Goal: Task Accomplishment & Management: Manage account settings

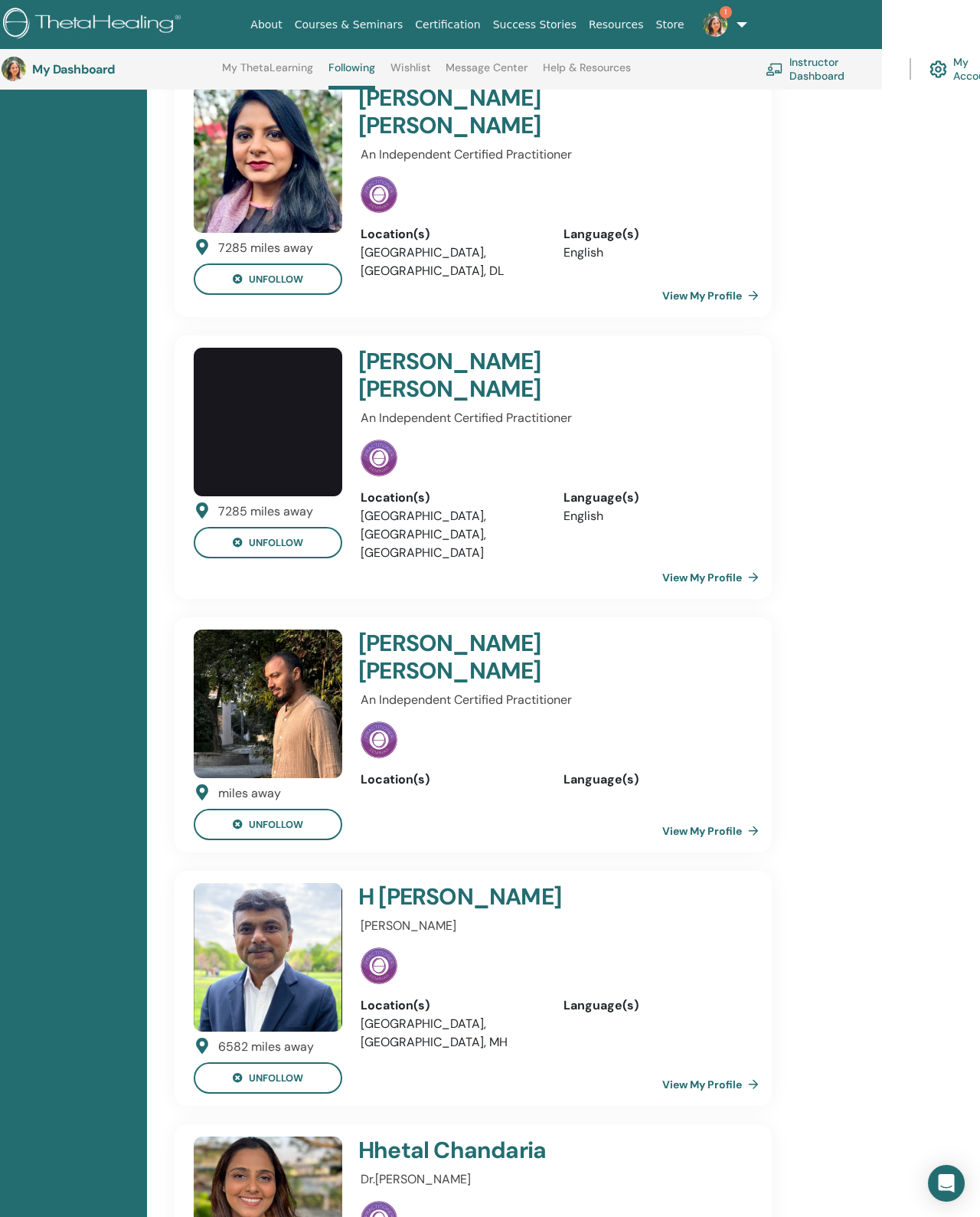
scroll to position [3508, 98]
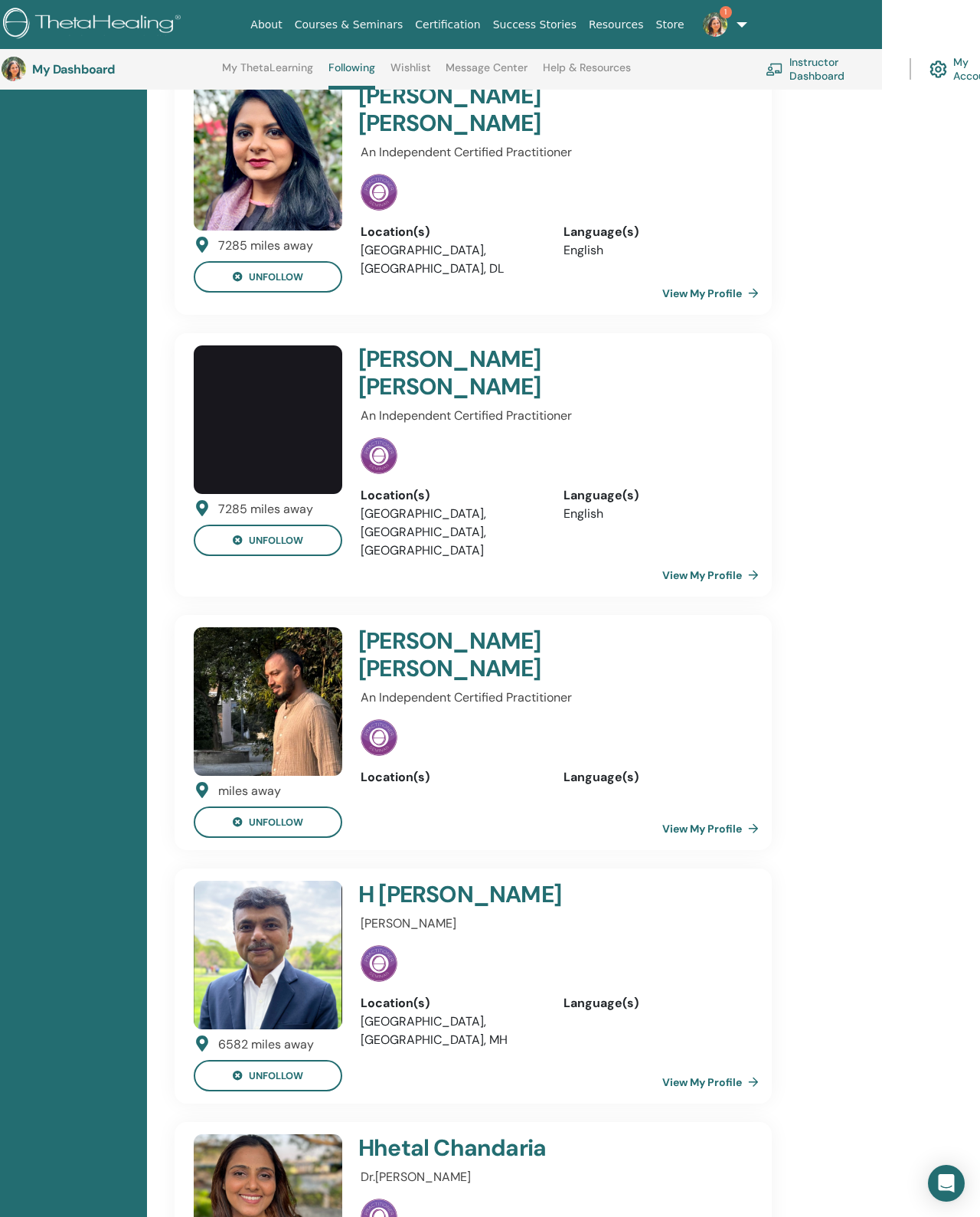
scroll to position [3508, 130]
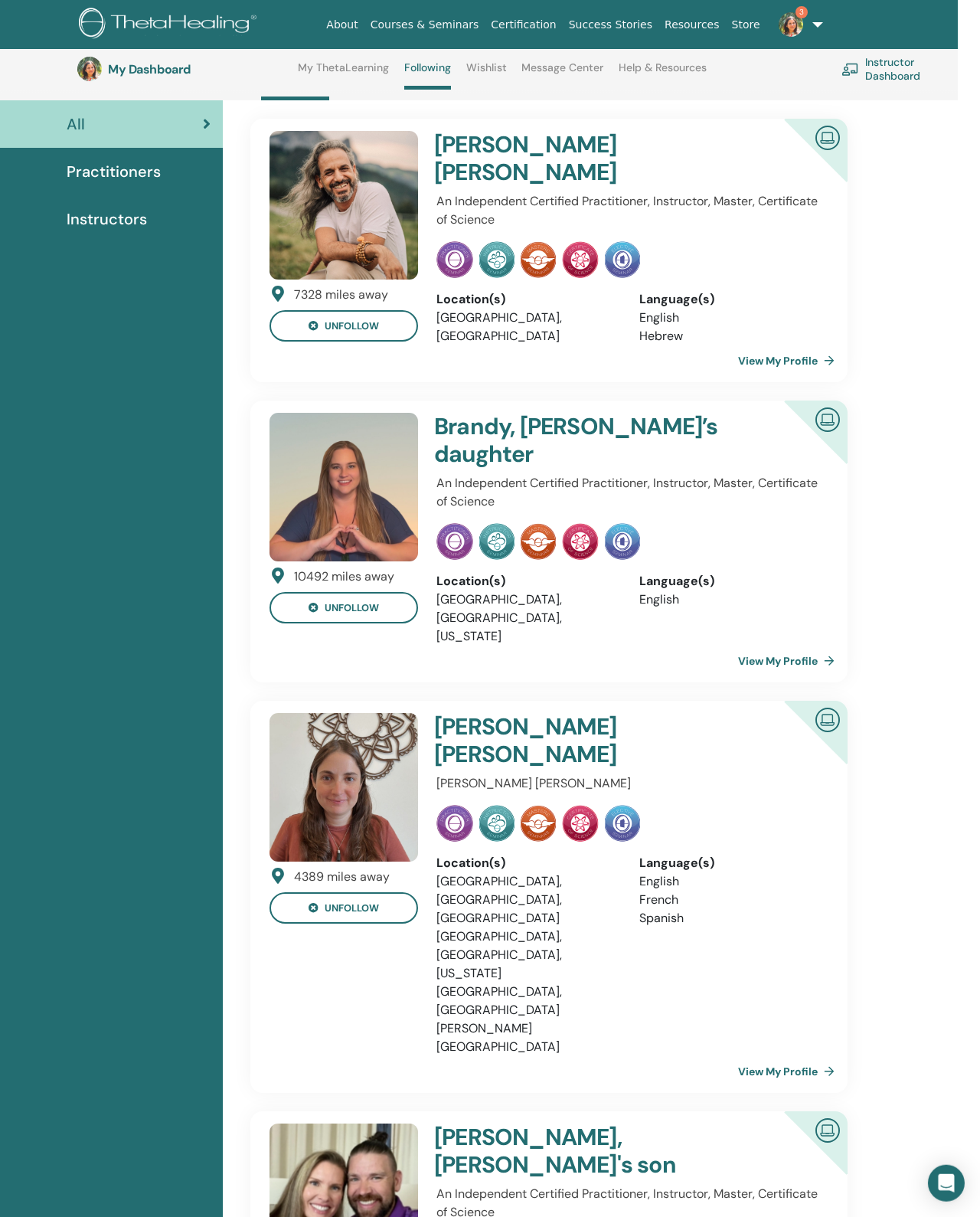
scroll to position [5, 0]
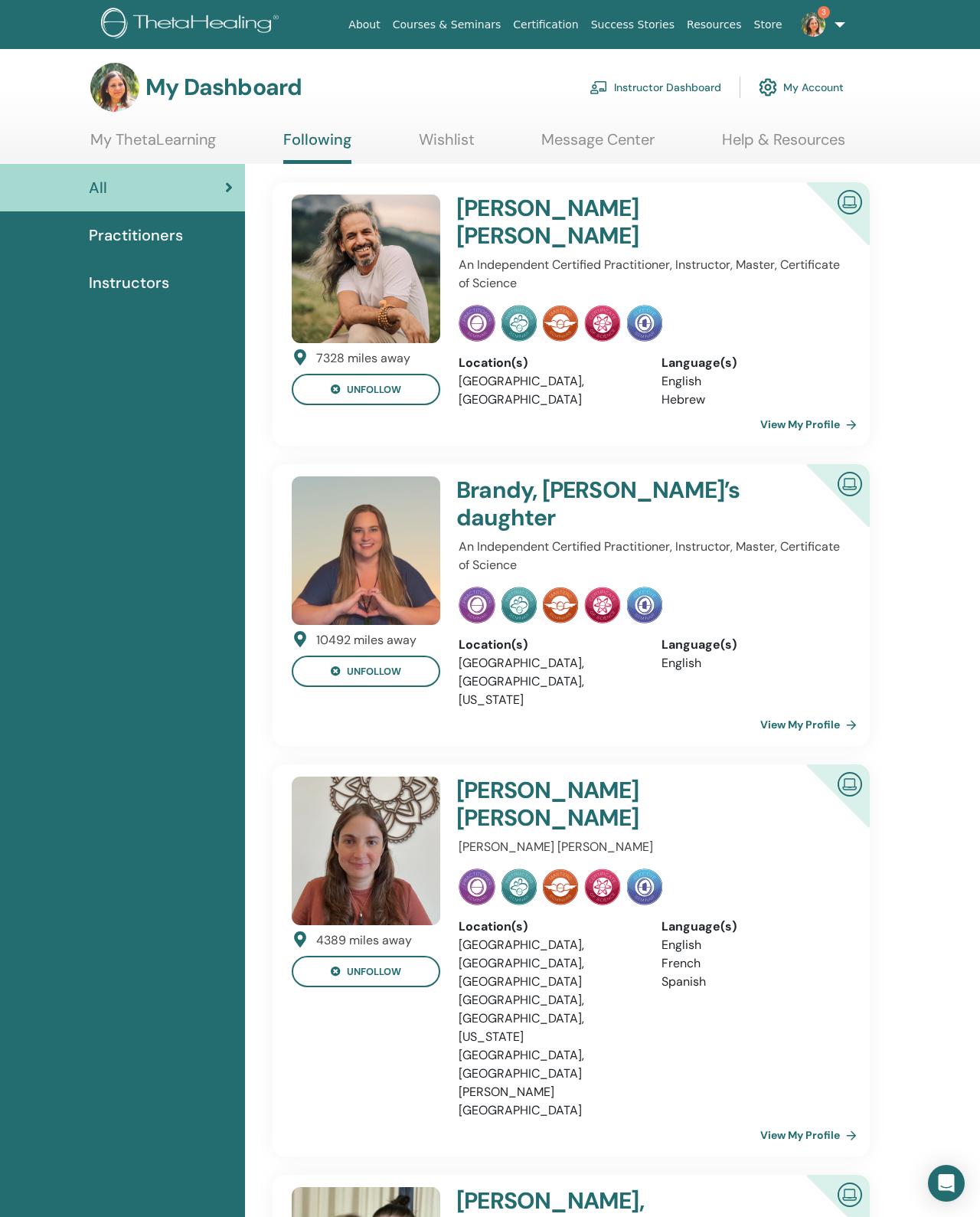
click at [640, 88] on link "Instructor Dashboard" at bounding box center [655, 87] width 131 height 33
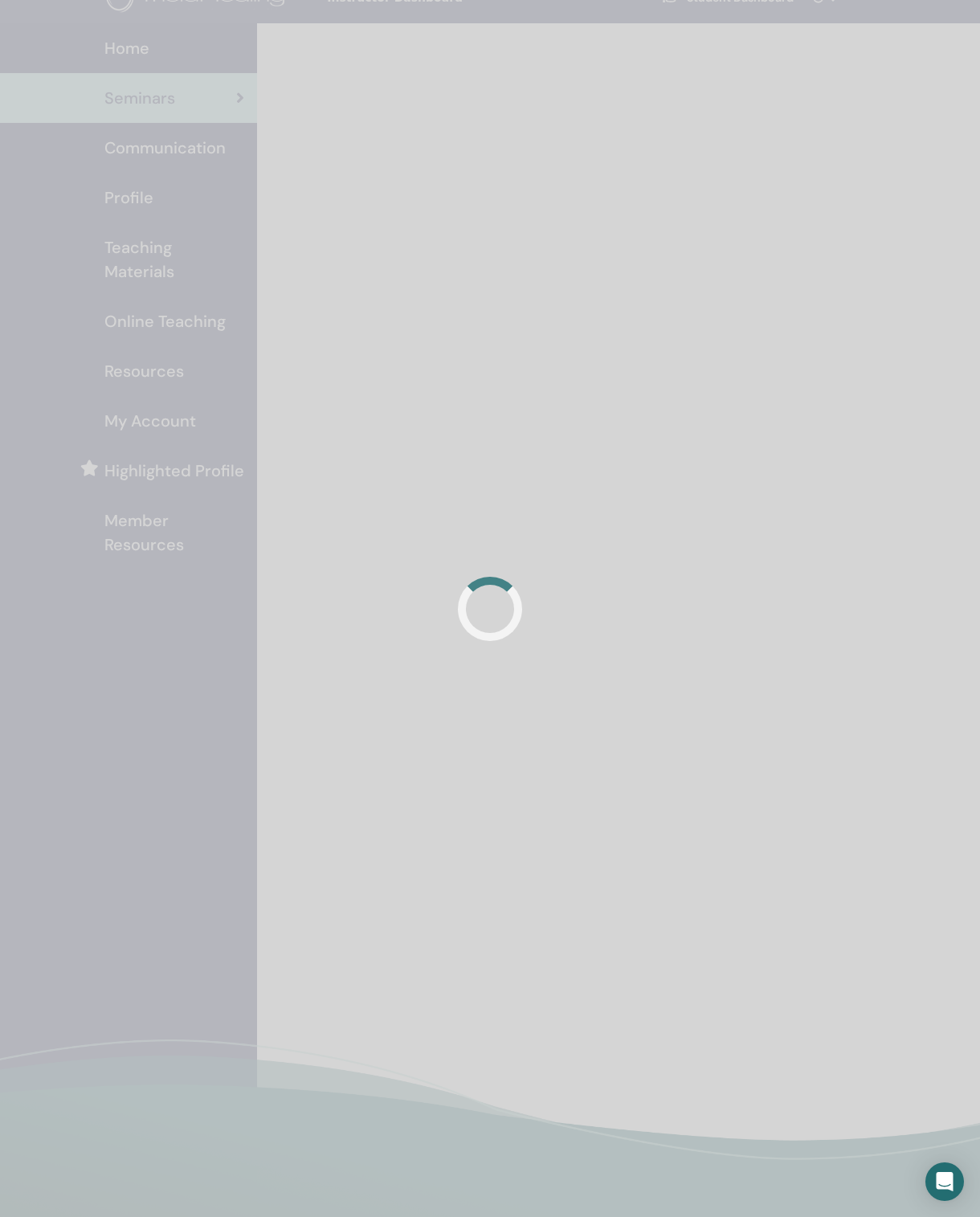
scroll to position [28, 0]
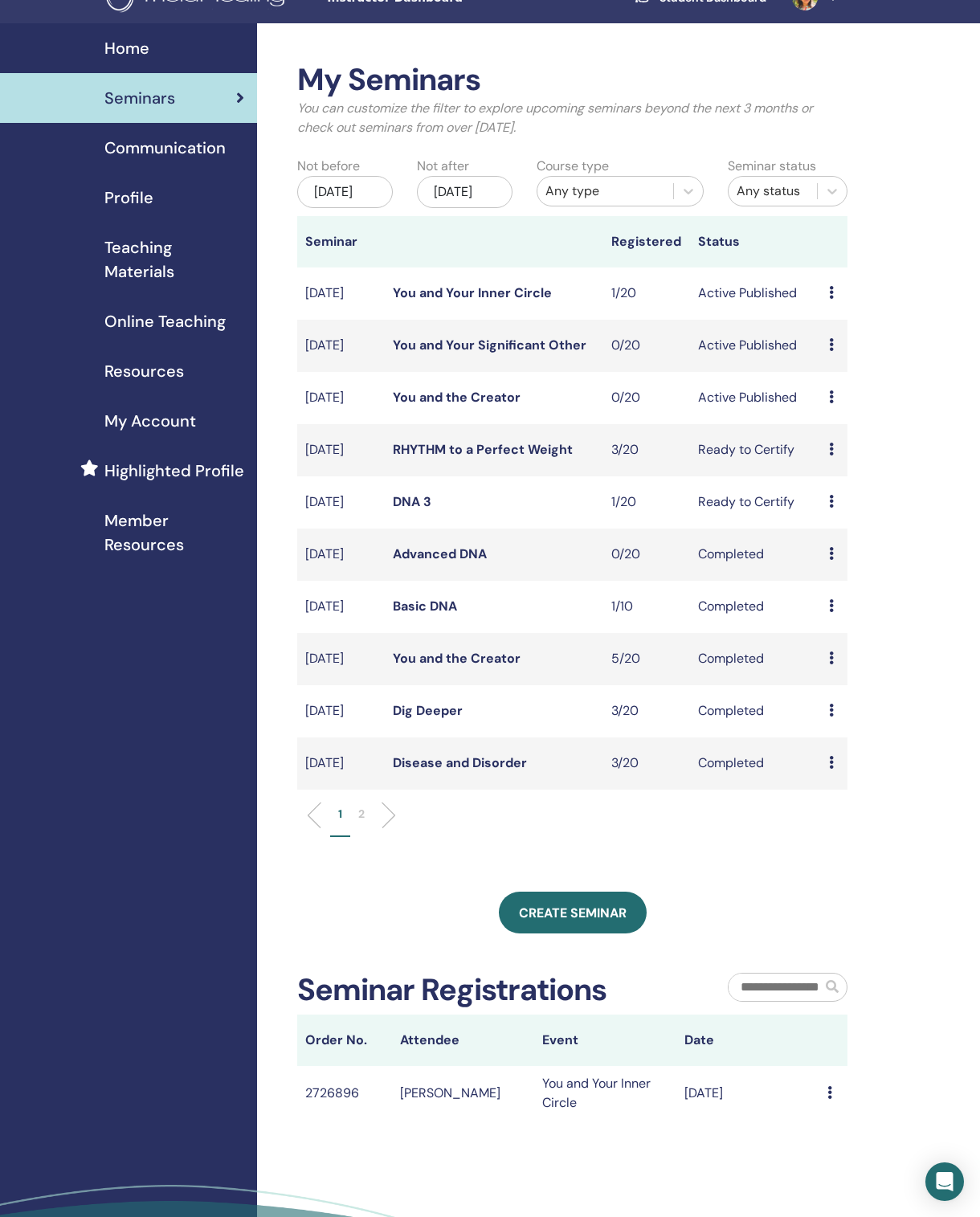
click at [839, 300] on div "Preview Edit Attendees Cancel" at bounding box center [834, 293] width 11 height 19
click at [882, 360] on link "Attendees" at bounding box center [851, 361] width 61 height 17
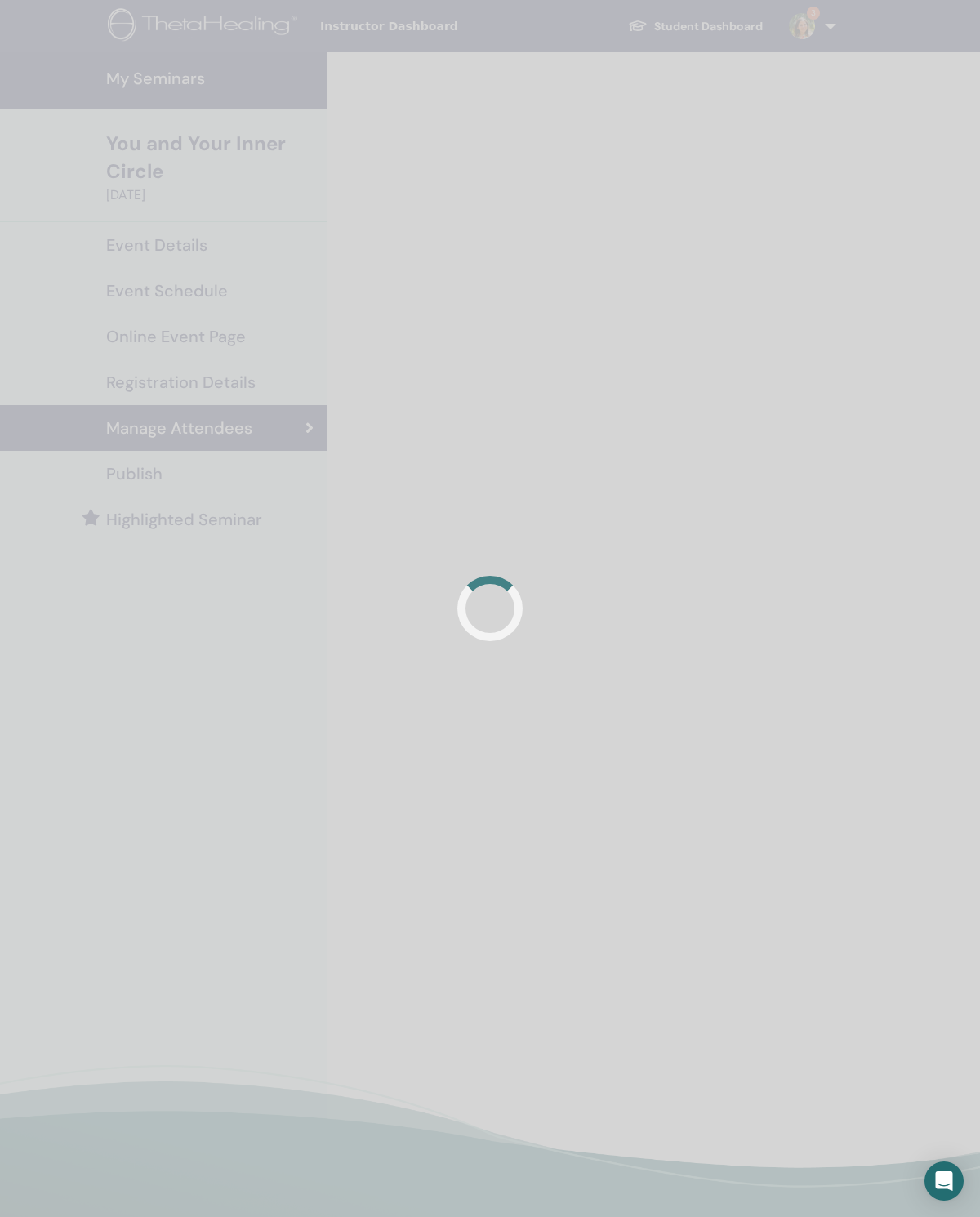
scroll to position [10, 0]
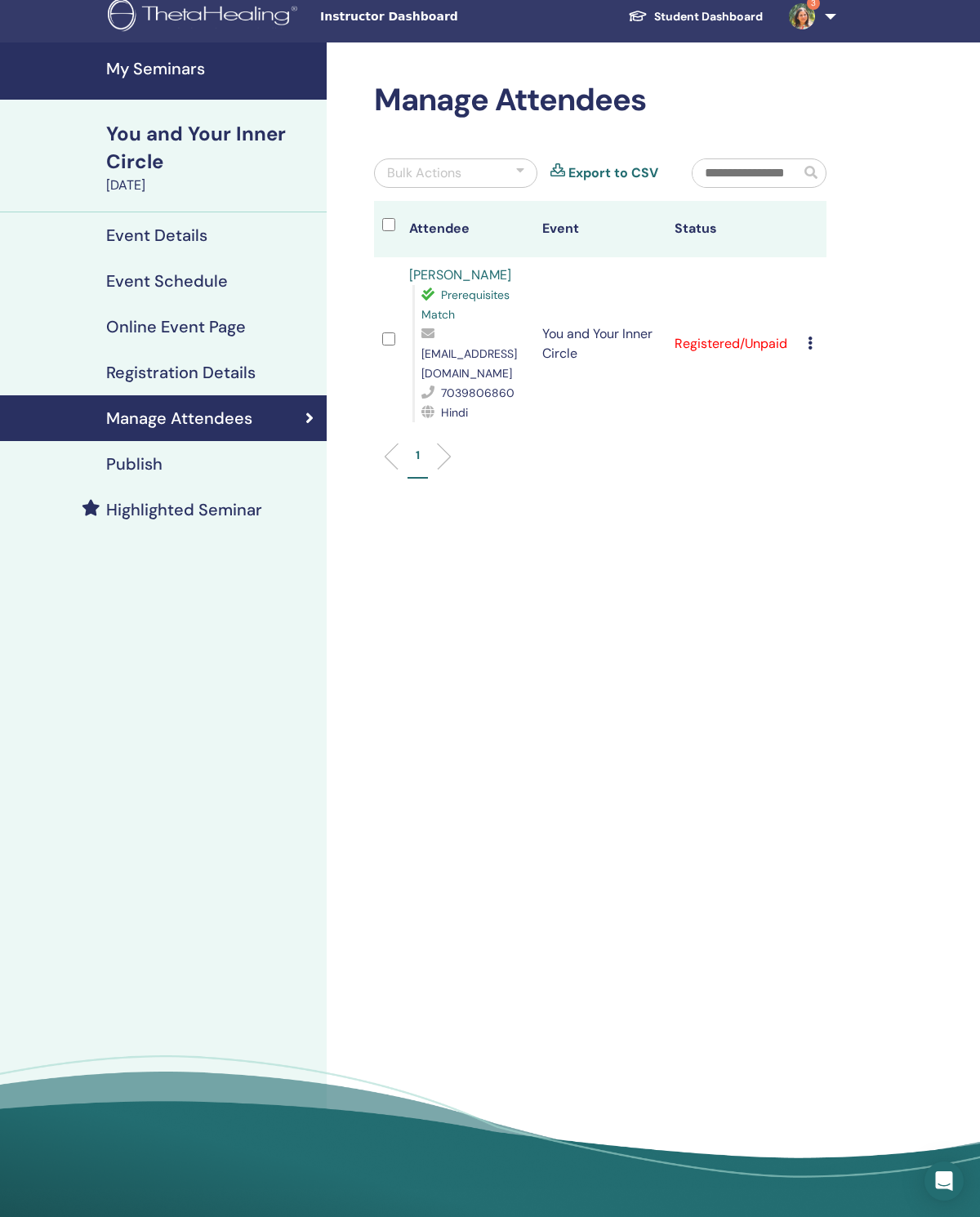
click at [807, 349] on icon at bounding box center [809, 342] width 5 height 13
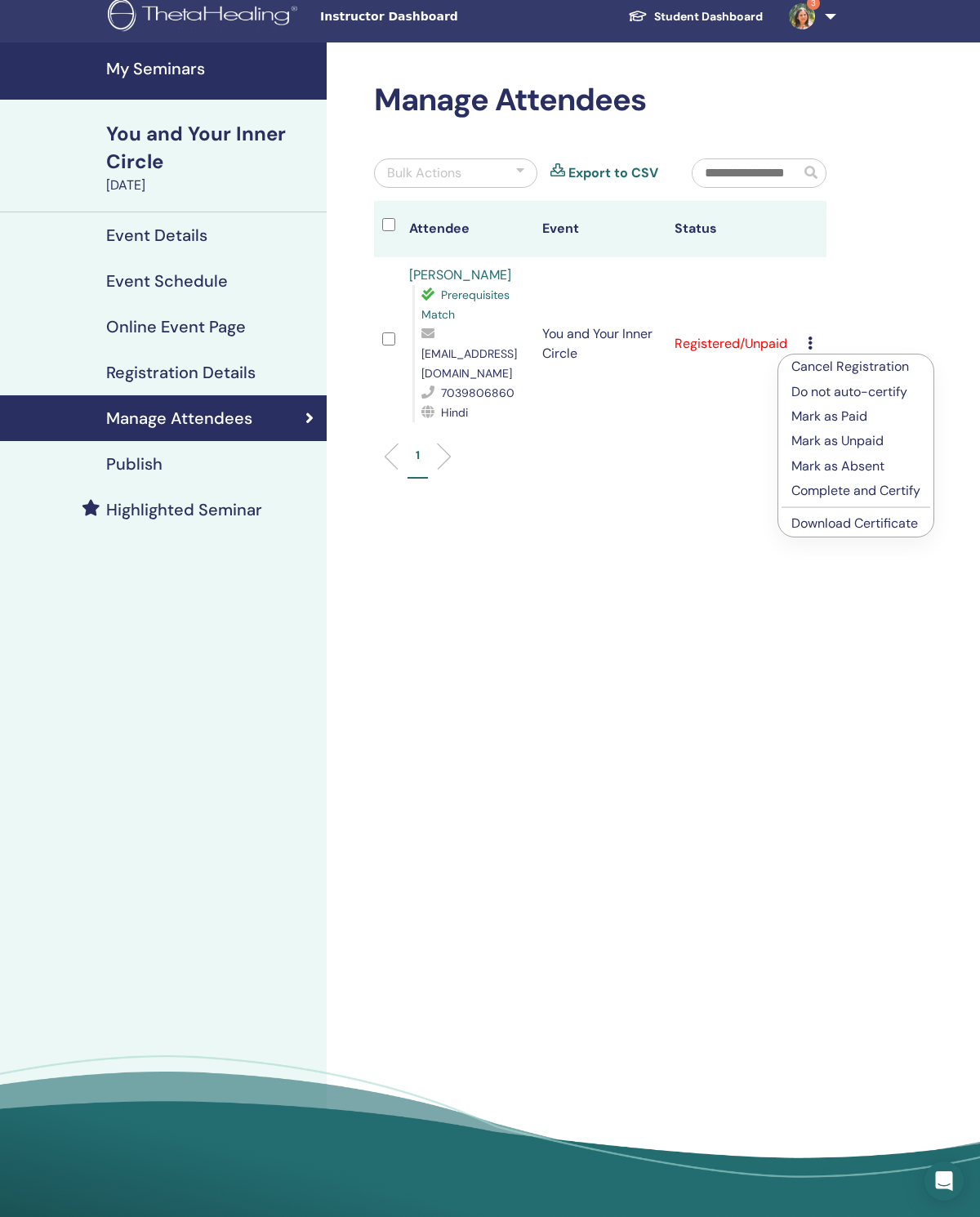
click at [890, 492] on p "Complete and Certify" at bounding box center [856, 491] width 129 height 20
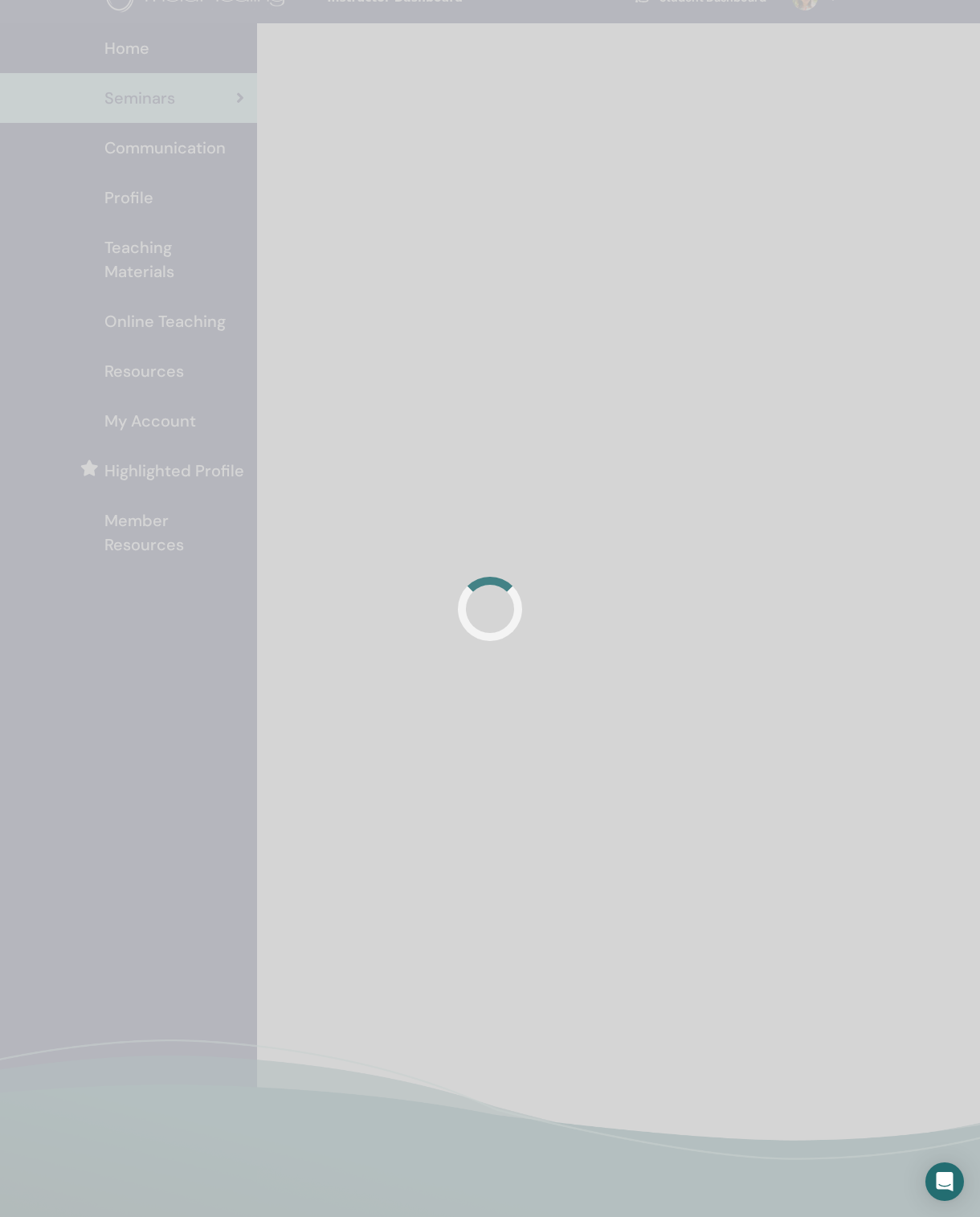
scroll to position [28, 0]
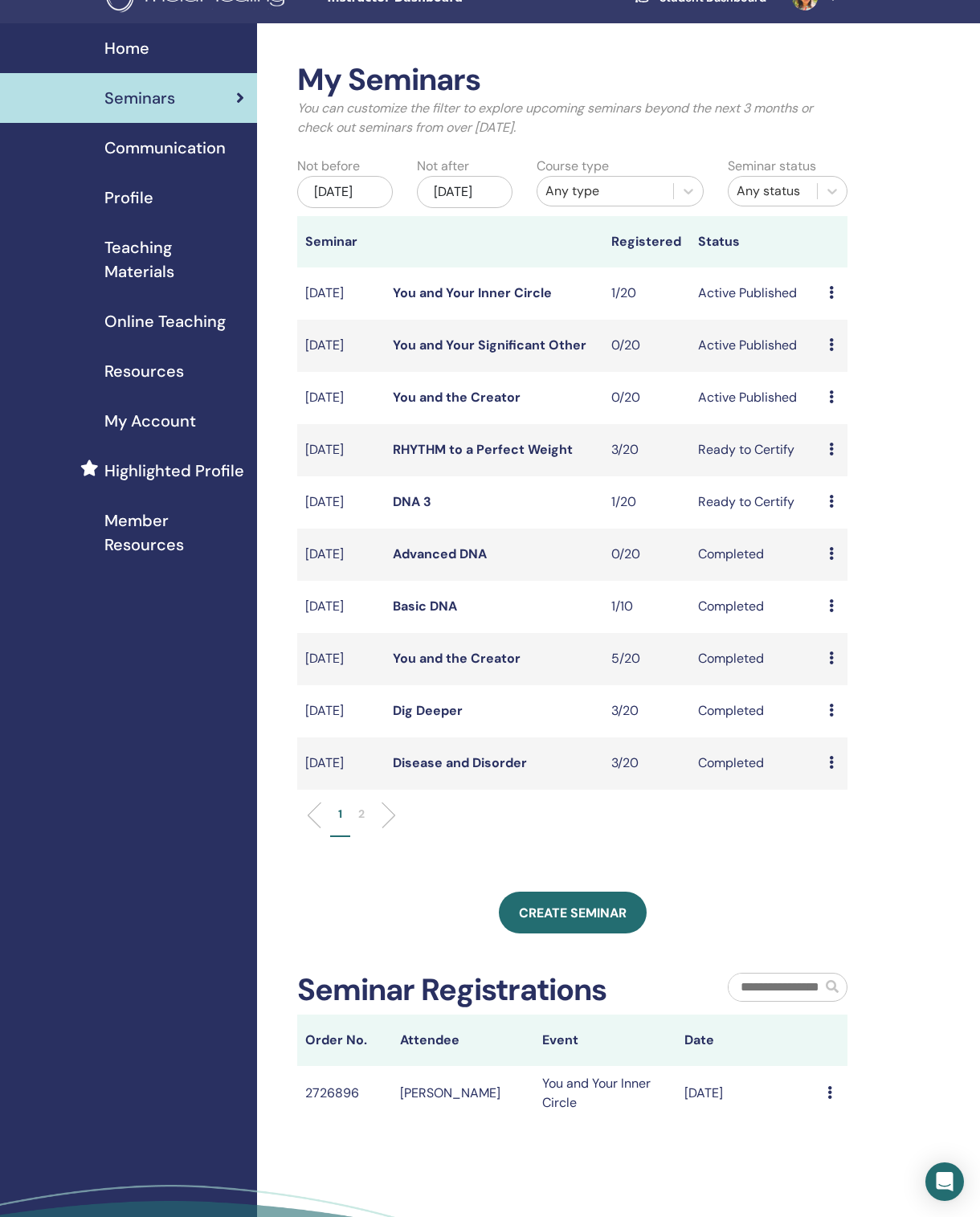
click at [831, 456] on icon at bounding box center [831, 449] width 5 height 13
click at [875, 531] on link "Attendees" at bounding box center [844, 529] width 61 height 17
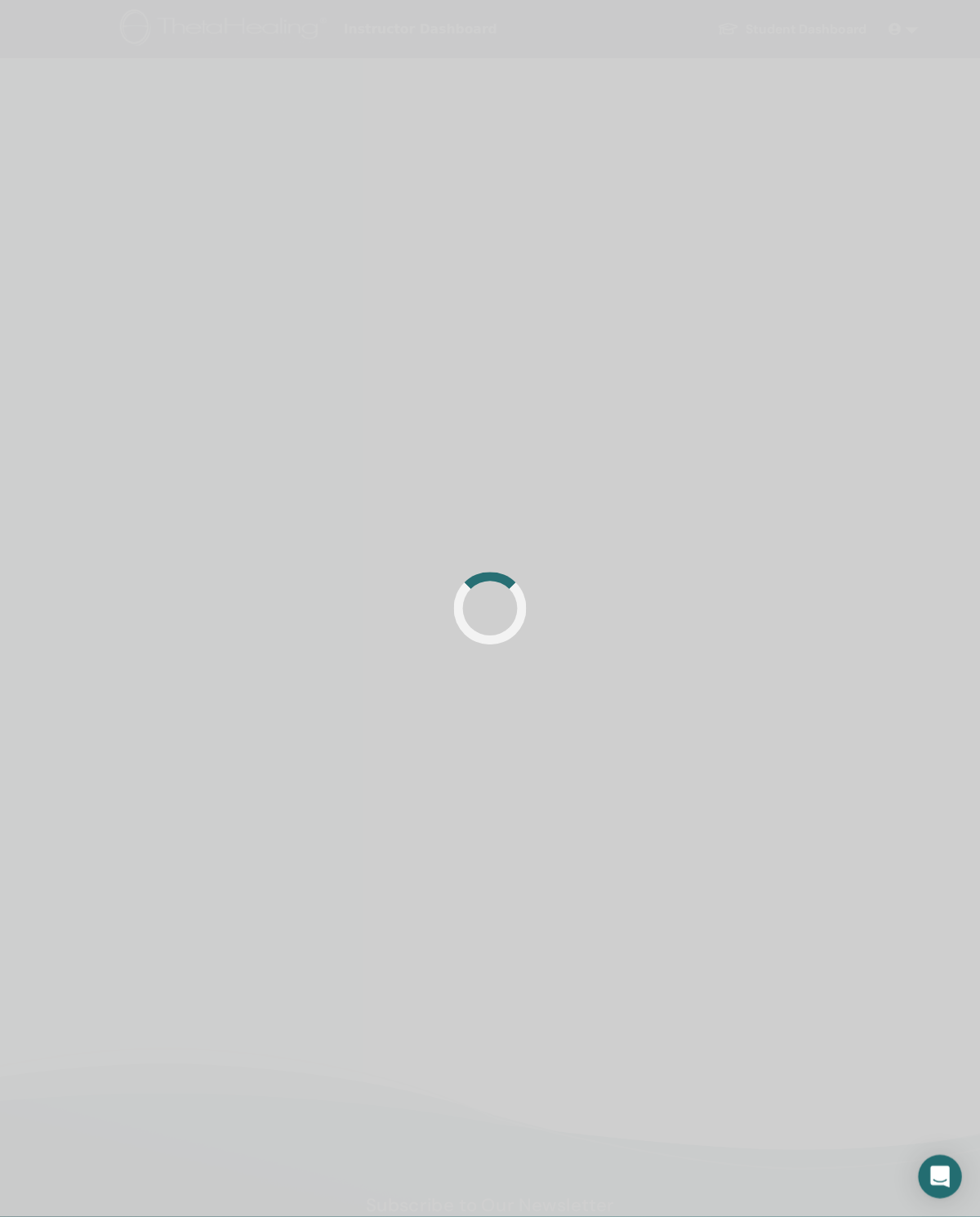
scroll to position [10, 0]
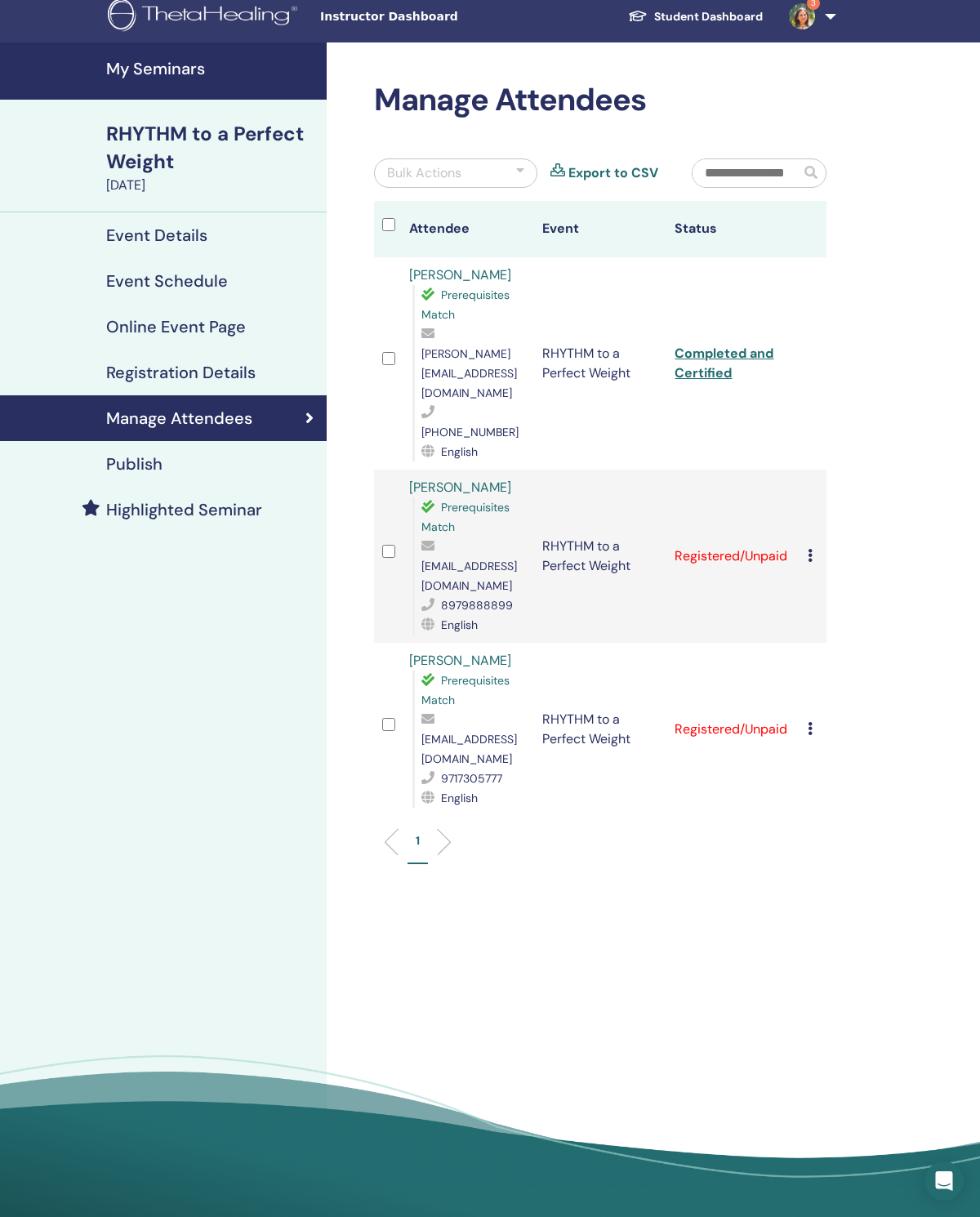
click at [812, 546] on div "Cancel Registration Do not auto-certify Mark as Paid Mark as Unpaid Mark as Abs…" at bounding box center [812, 556] width 11 height 20
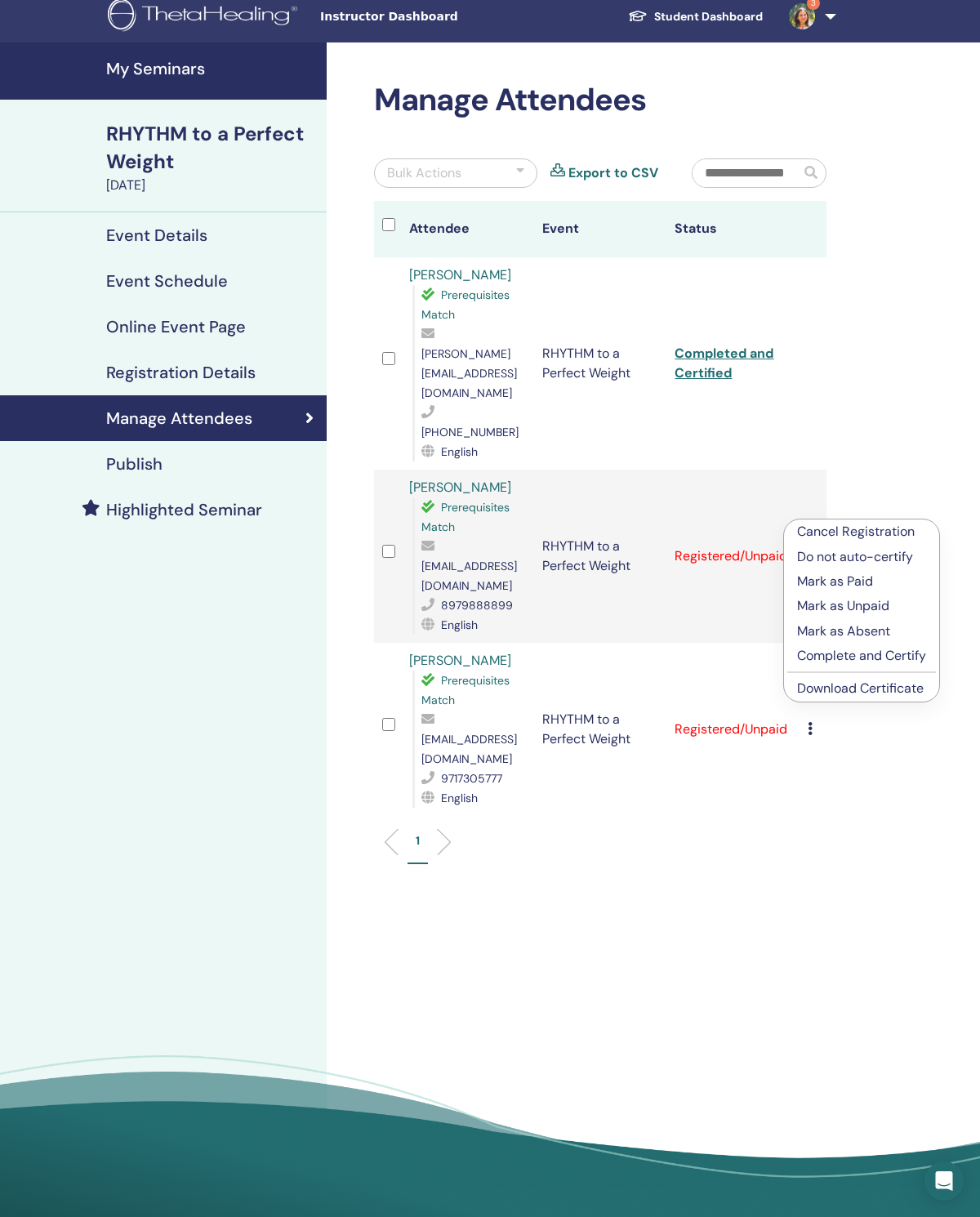
click at [879, 657] on p "Complete and Certify" at bounding box center [861, 655] width 129 height 20
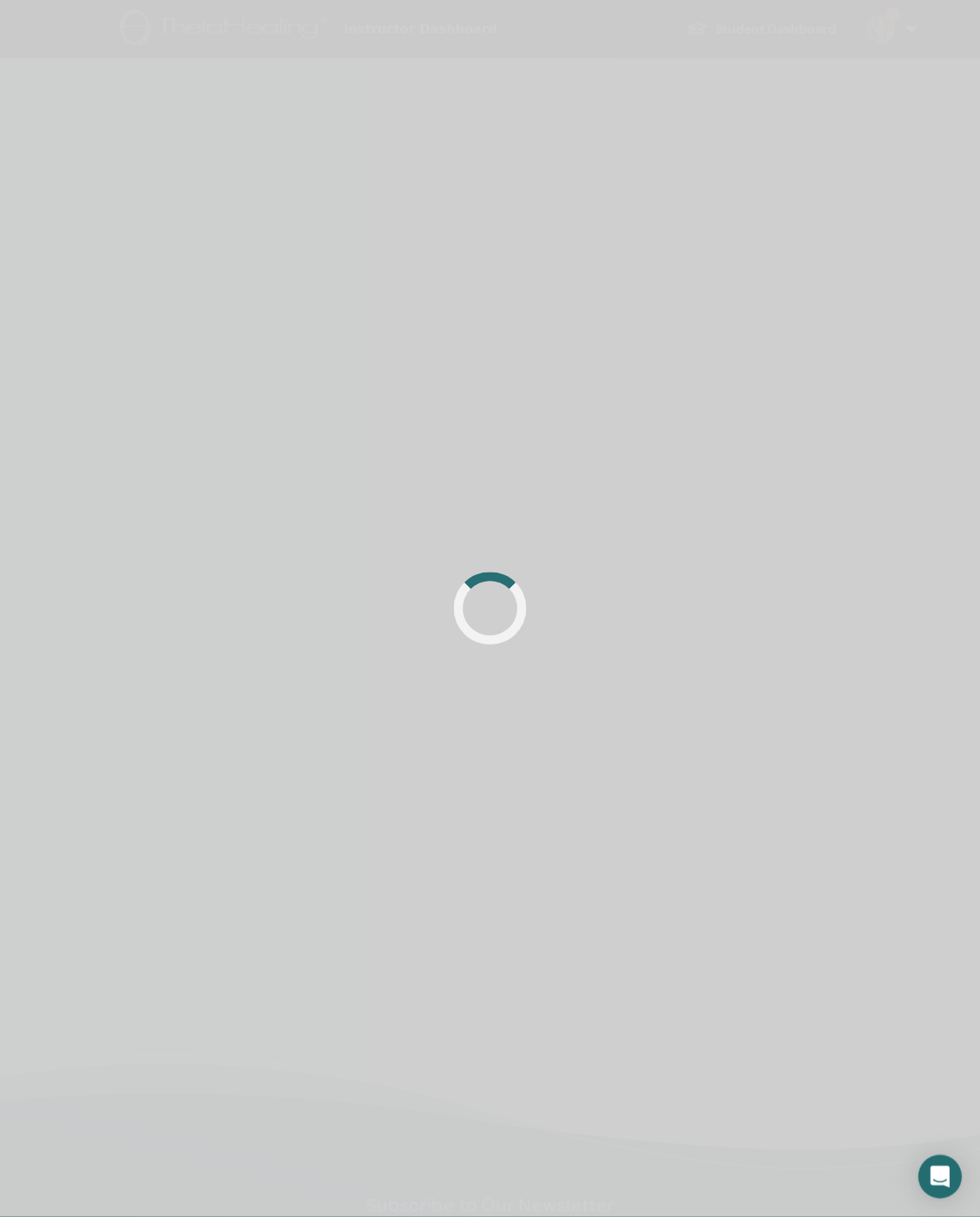
scroll to position [10, 0]
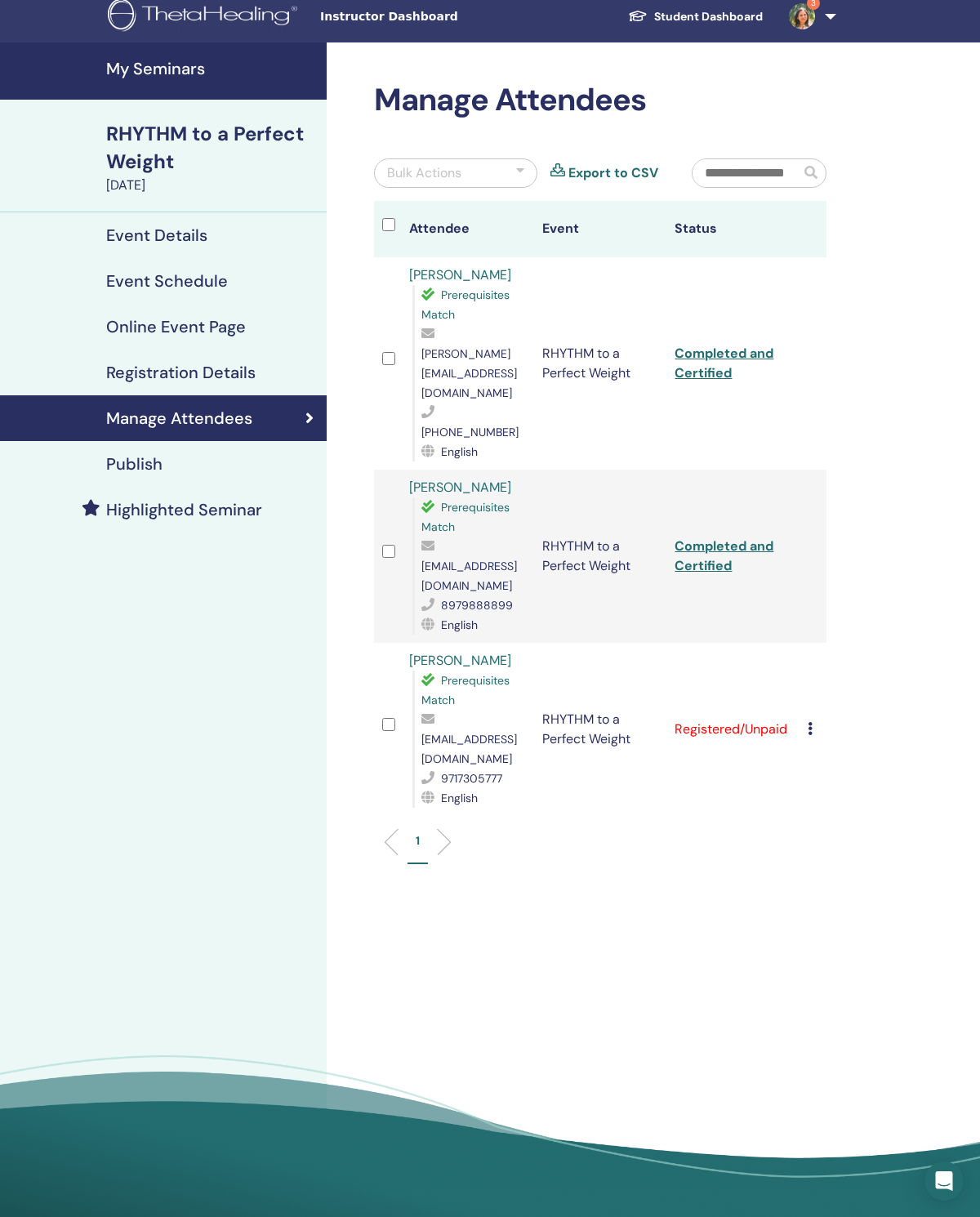
click at [813, 661] on td "Cancel Registration Do not auto-certify Mark as Paid Mark as Unpaid Mark as Abs…" at bounding box center [812, 728] width 27 height 173
click at [807, 722] on icon at bounding box center [809, 727] width 5 height 13
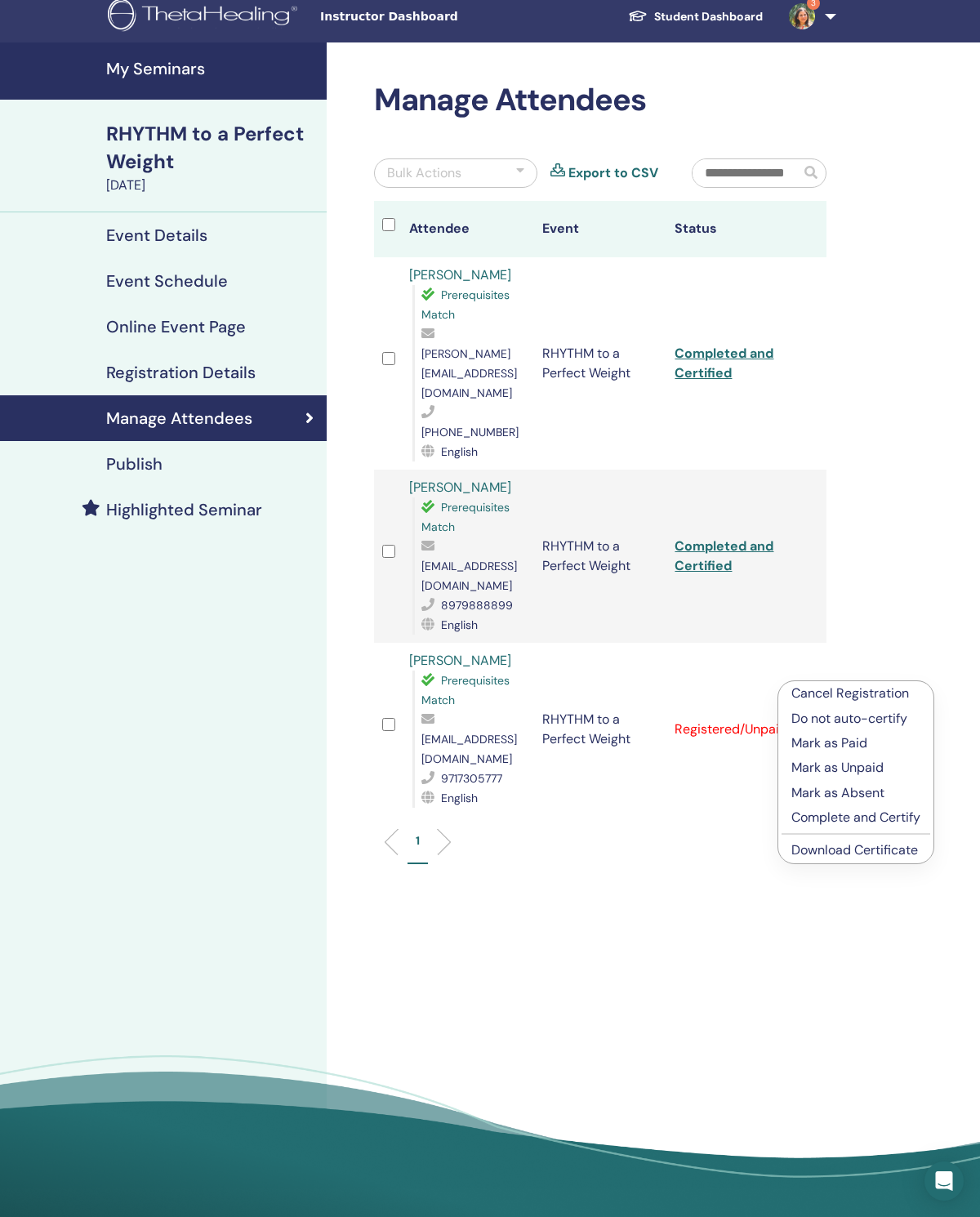
click at [872, 737] on p "Mark as Paid" at bounding box center [856, 743] width 129 height 20
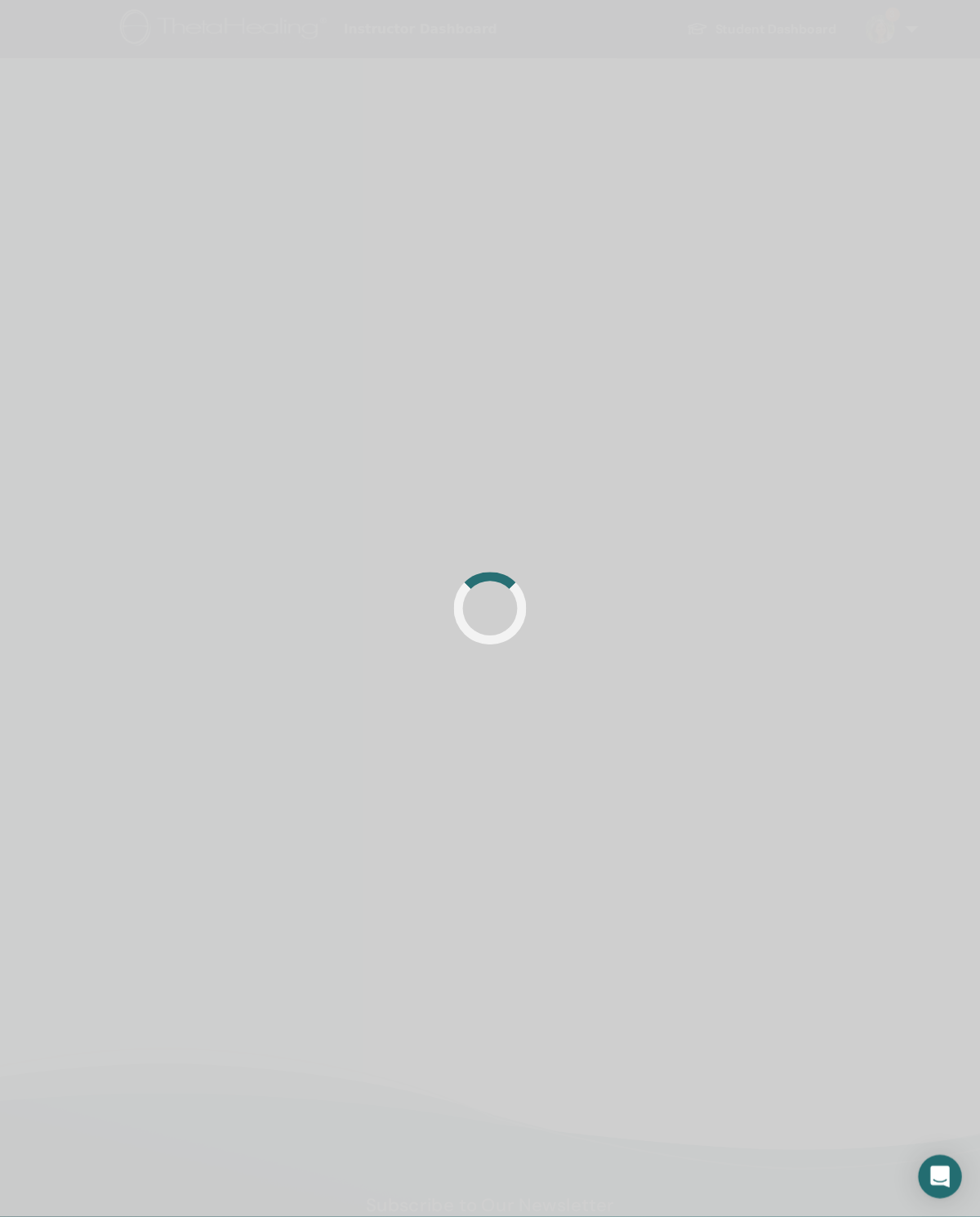
scroll to position [10, 0]
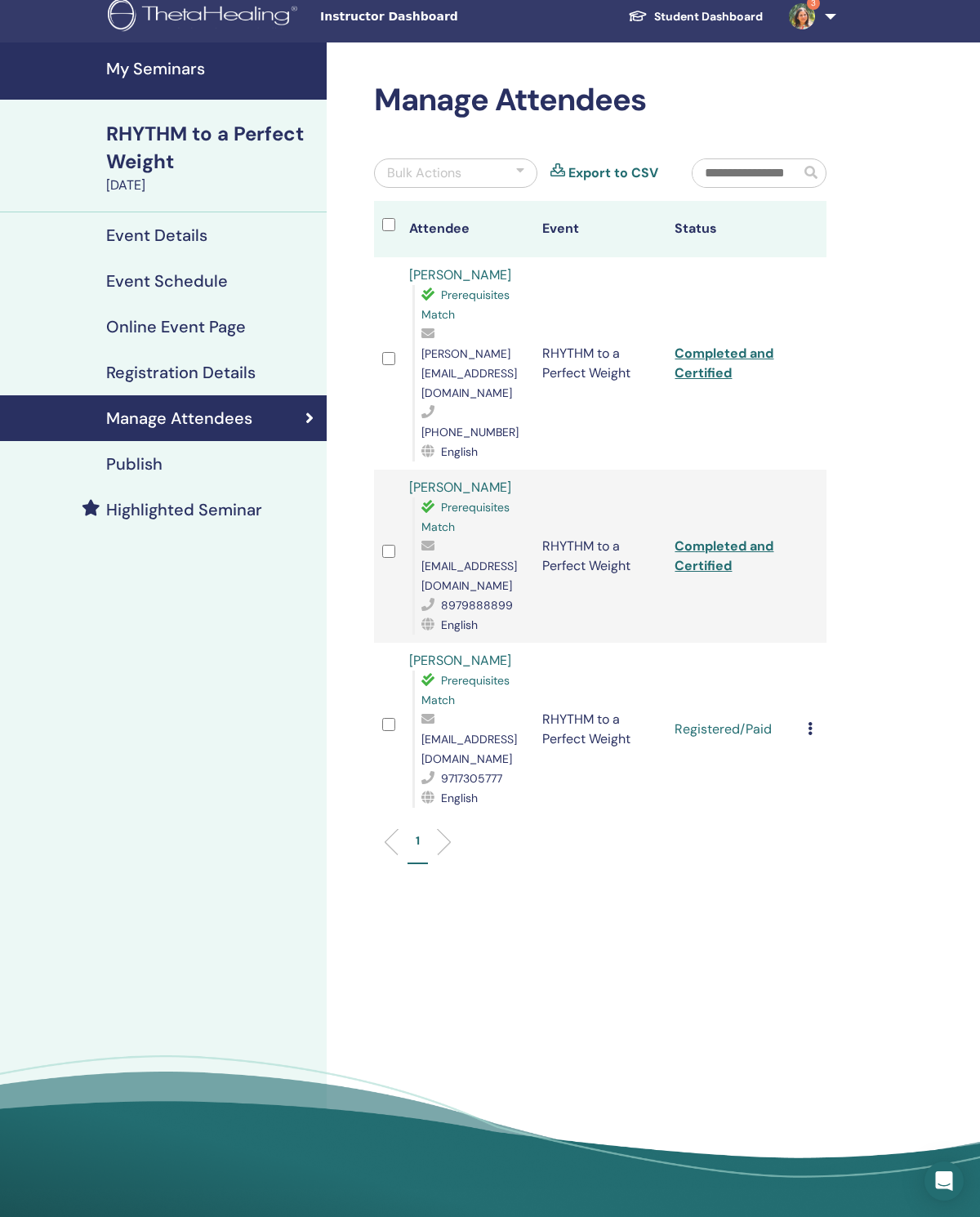
click at [809, 722] on icon at bounding box center [809, 727] width 5 height 13
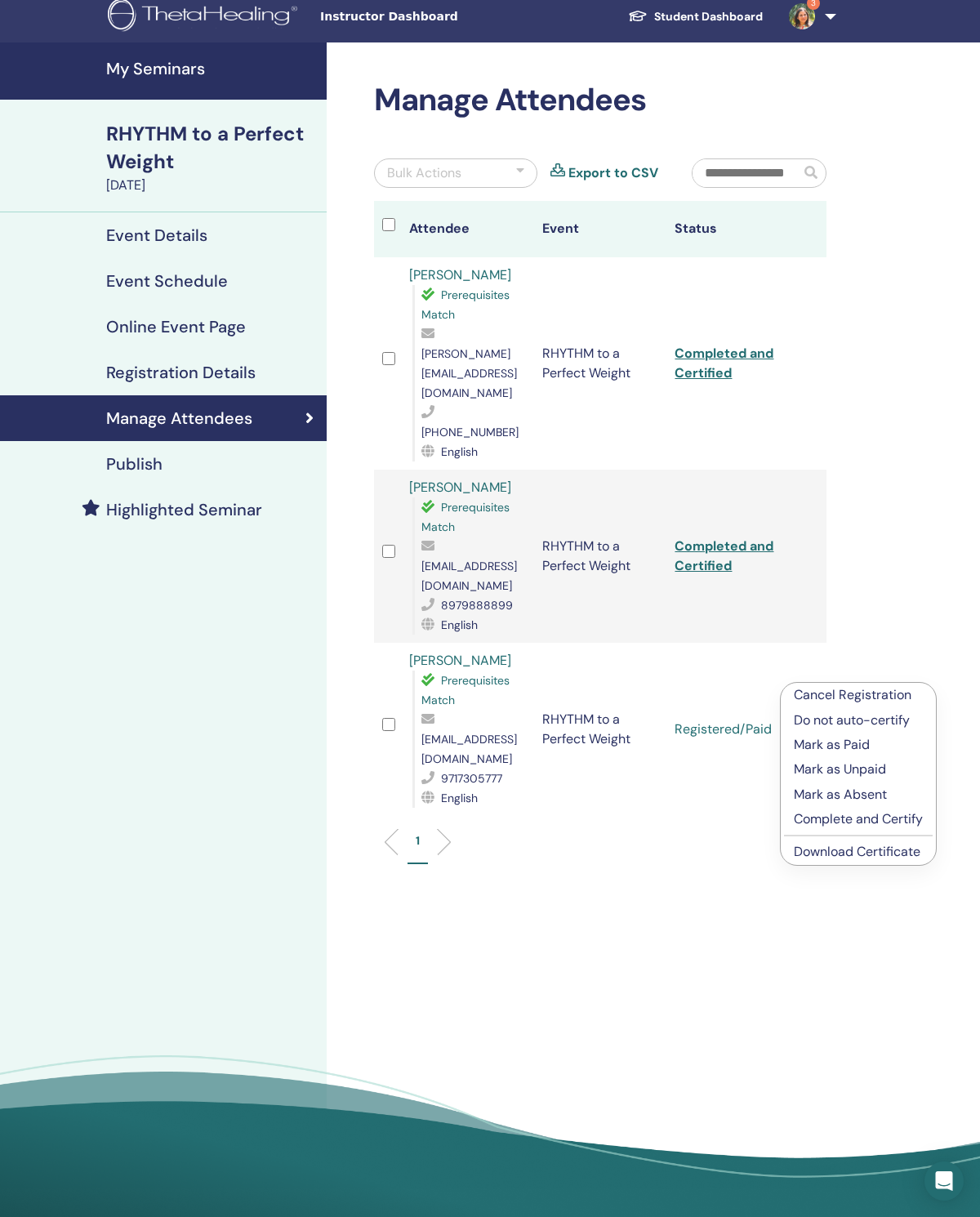
click at [879, 820] on p "Complete and Certify" at bounding box center [858, 819] width 129 height 20
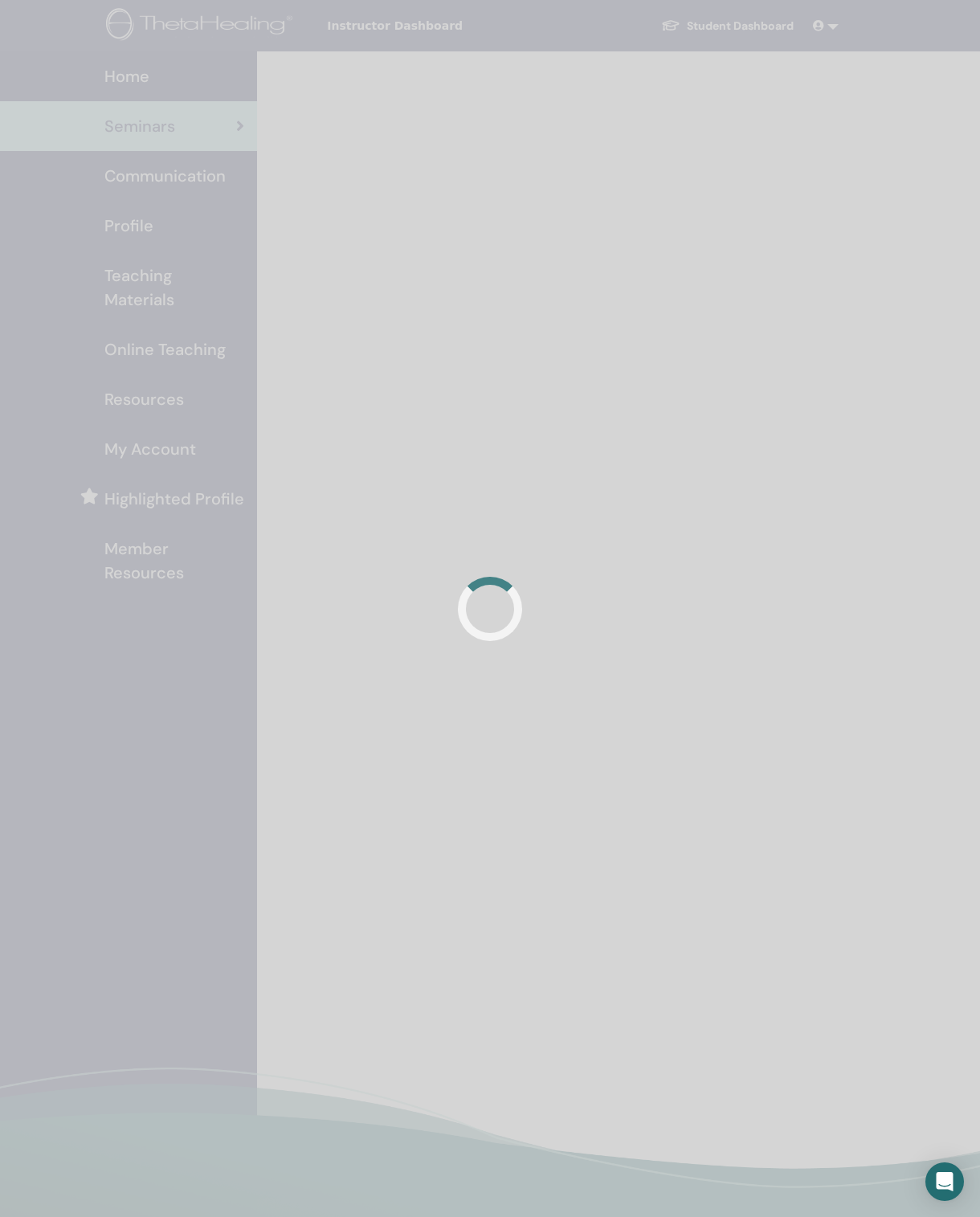
scroll to position [28, 0]
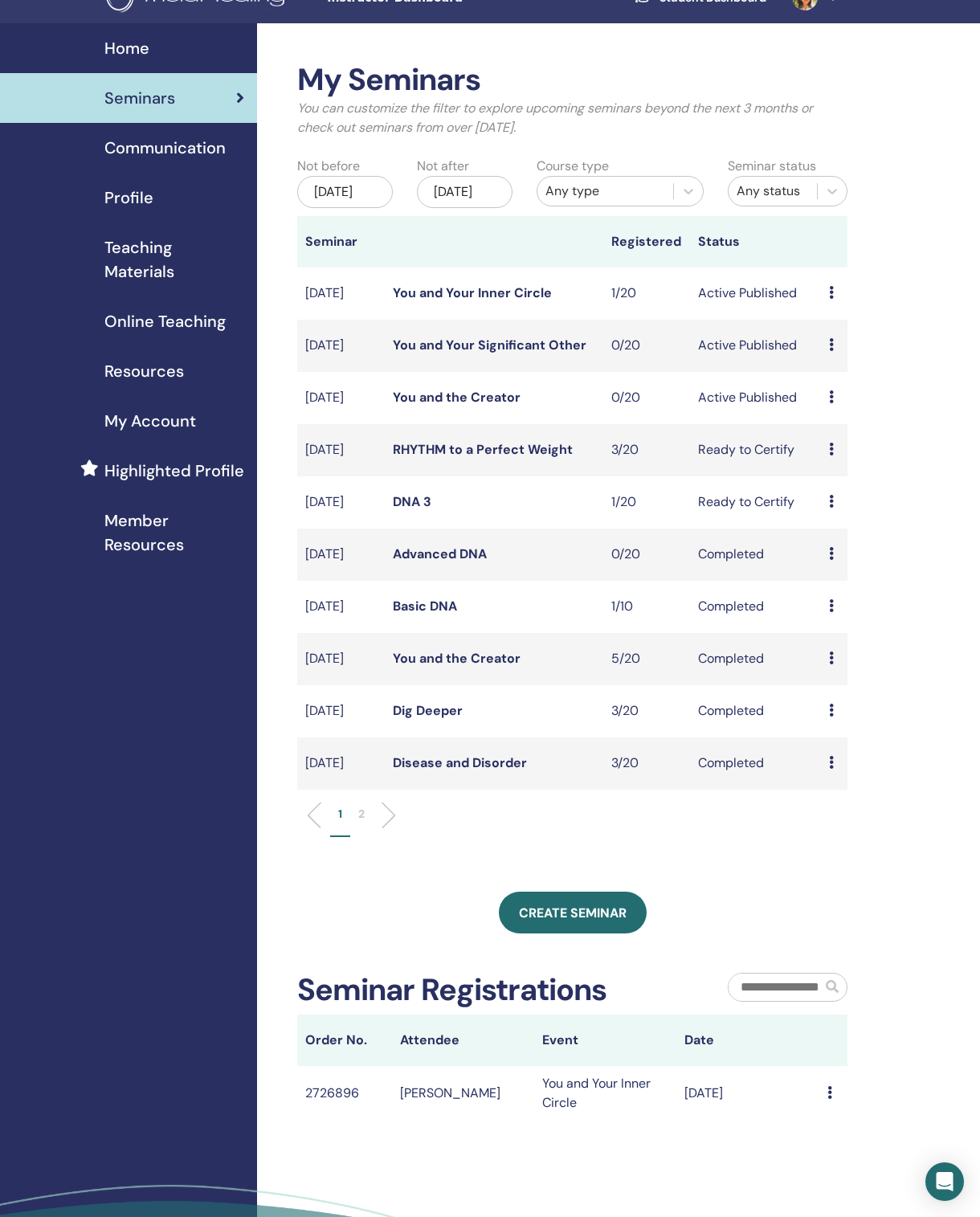
click at [838, 1103] on div "Message" at bounding box center [833, 1094] width 12 height 19
click at [902, 1006] on div "My Seminars You can customize the filter to explore upcoming seminars beyond th…" at bounding box center [625, 685] width 735 height 1323
click at [649, 1121] on td "You and Your Inner Circle" at bounding box center [605, 1094] width 142 height 54
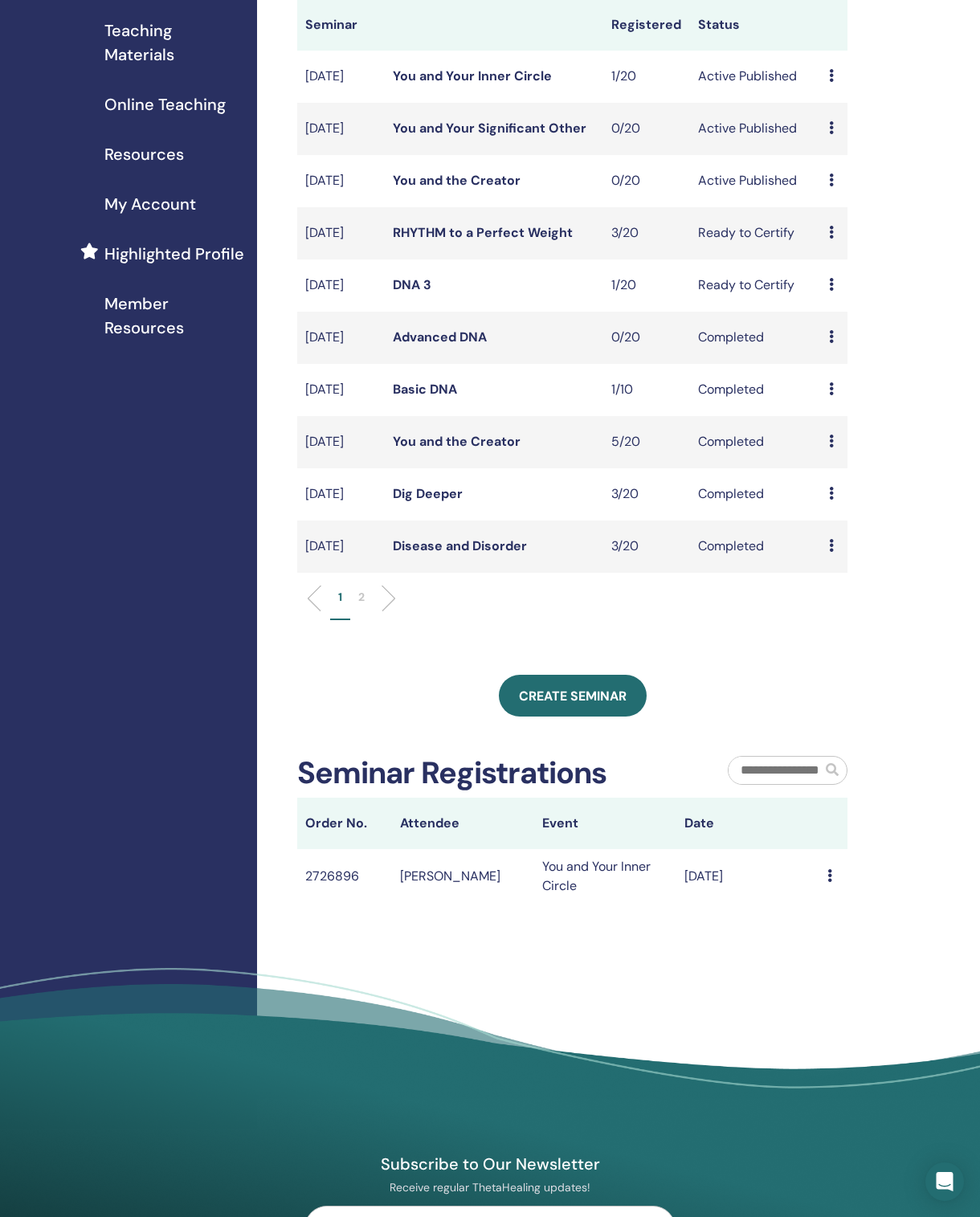
scroll to position [249, 0]
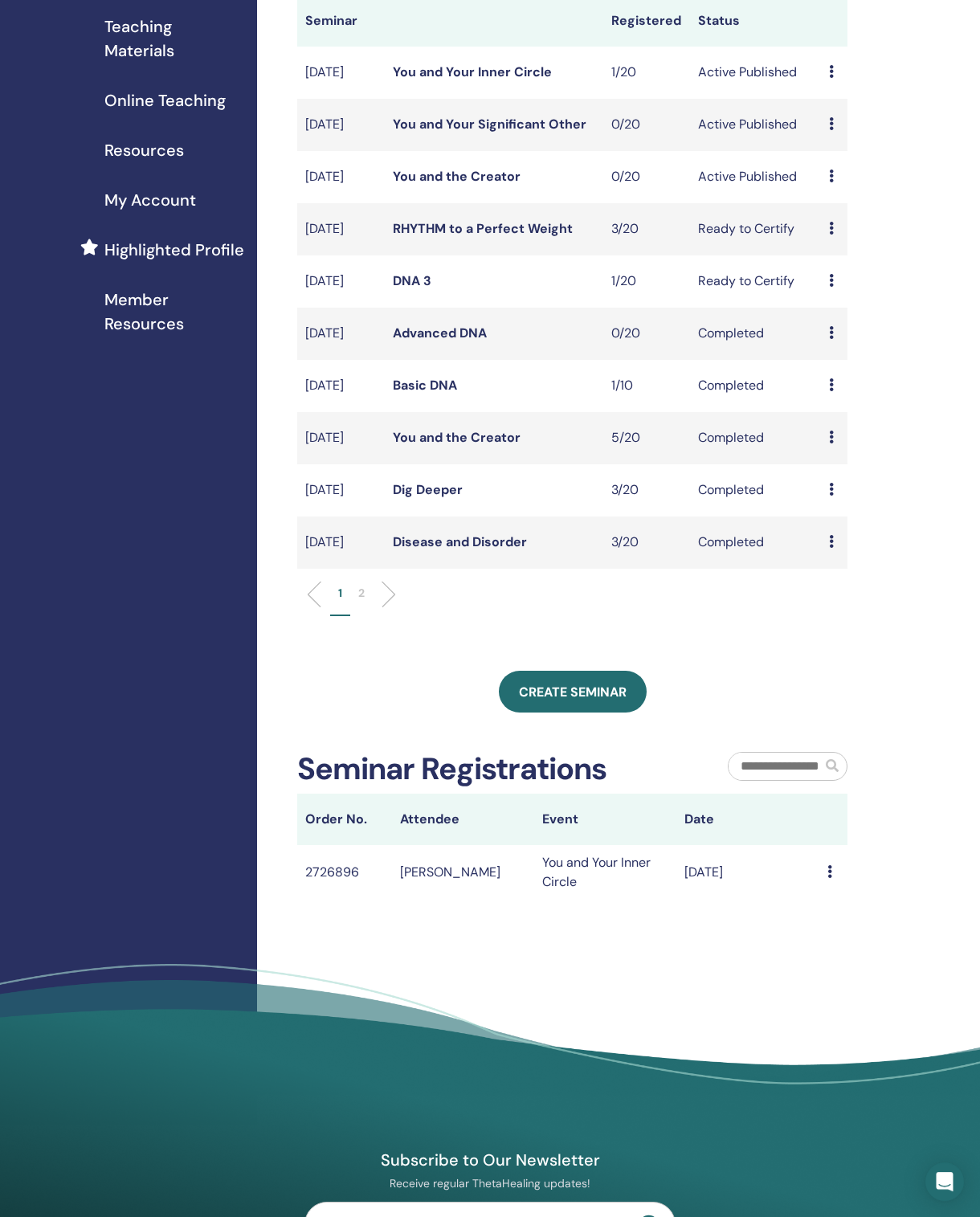
click at [442, 900] on td "[PERSON_NAME]" at bounding box center [463, 872] width 142 height 54
click at [584, 900] on td "You and Your Inner Circle" at bounding box center [605, 872] width 142 height 54
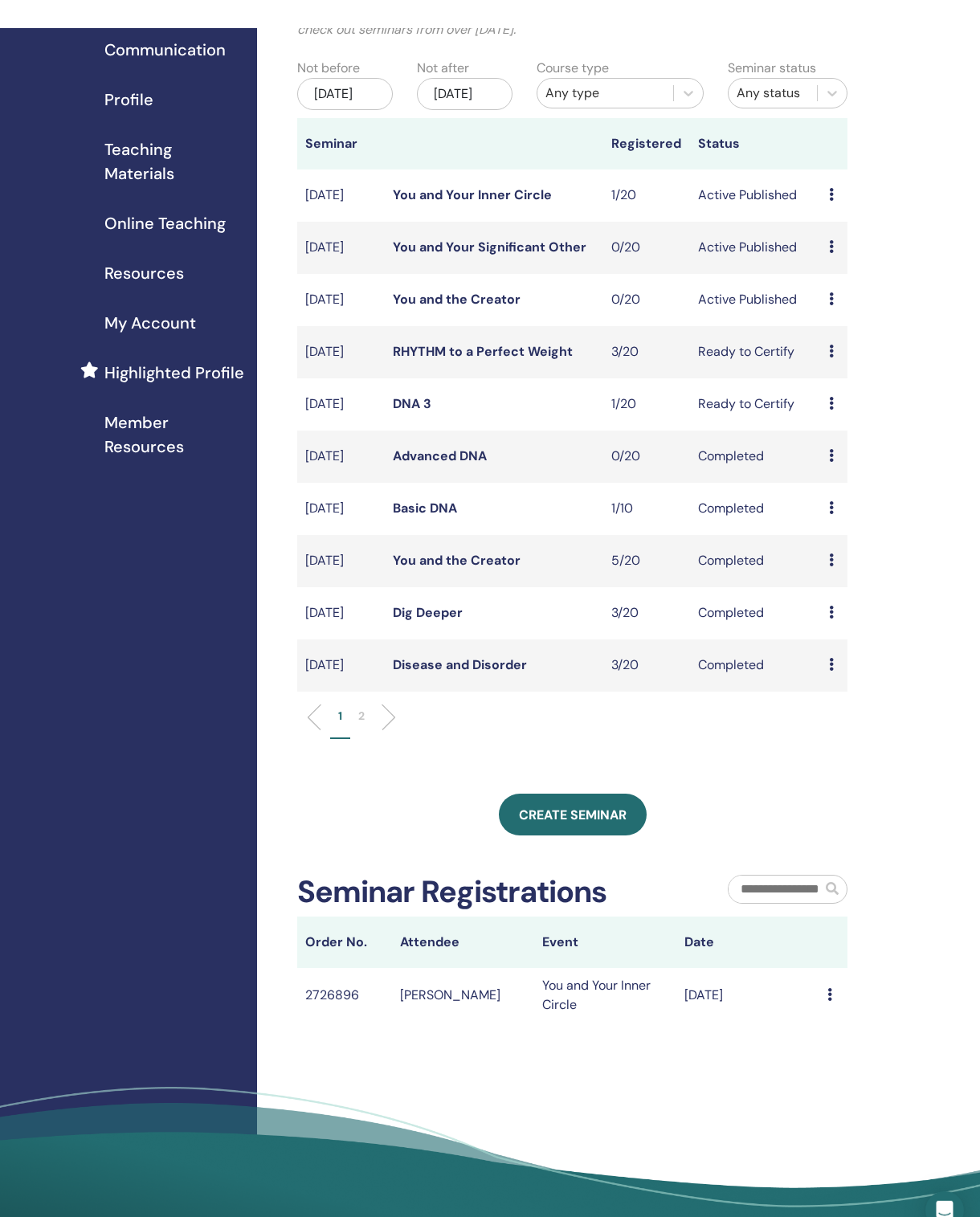
scroll to position [0, 0]
